Goal: Find specific page/section: Find specific page/section

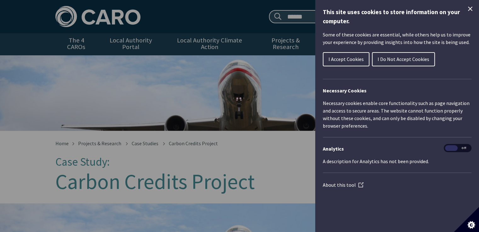
click at [399, 60] on span "I Do Not Accept Cookies" at bounding box center [403, 59] width 52 height 6
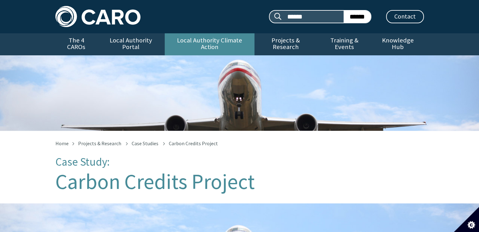
click at [207, 38] on link "Local Authority Climate Action" at bounding box center [210, 44] width 90 height 22
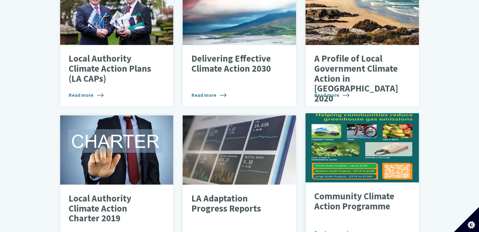
scroll to position [315, 0]
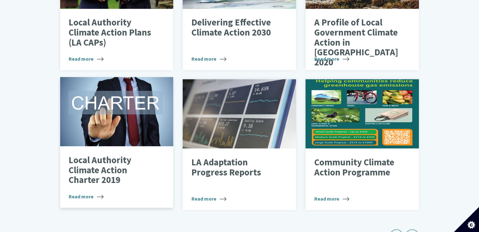
click at [107, 127] on div at bounding box center [116, 111] width 113 height 69
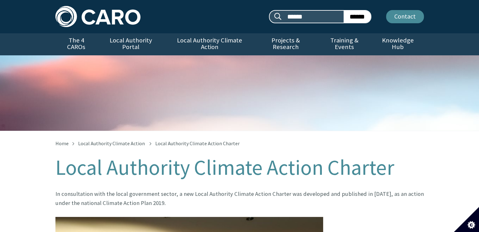
click at [410, 16] on link "Contact" at bounding box center [405, 16] width 38 height 13
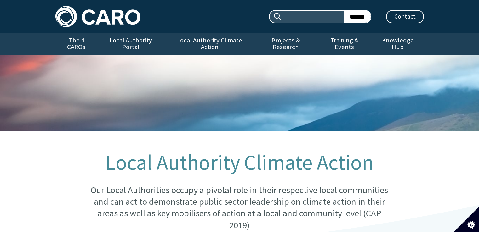
scroll to position [315, 0]
